Goal: Find specific page/section: Find specific page/section

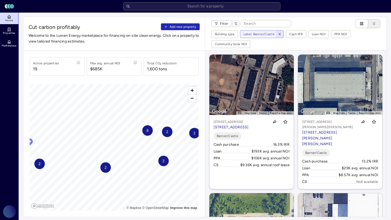
click at [270, 34] on span "button" at bounding box center [280, 34] width 6 height 6
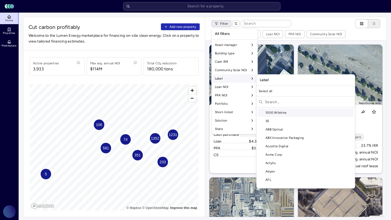
click at [270, 101] on input "text" at bounding box center [309, 102] width 88 height 8
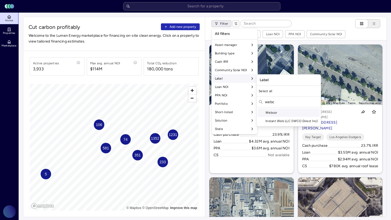
type input "webc"
click at [270, 111] on div "Webcor" at bounding box center [289, 112] width 62 height 8
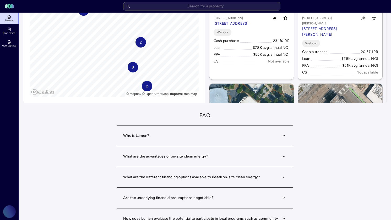
scroll to position [120, 0]
